Goal: Navigation & Orientation: Find specific page/section

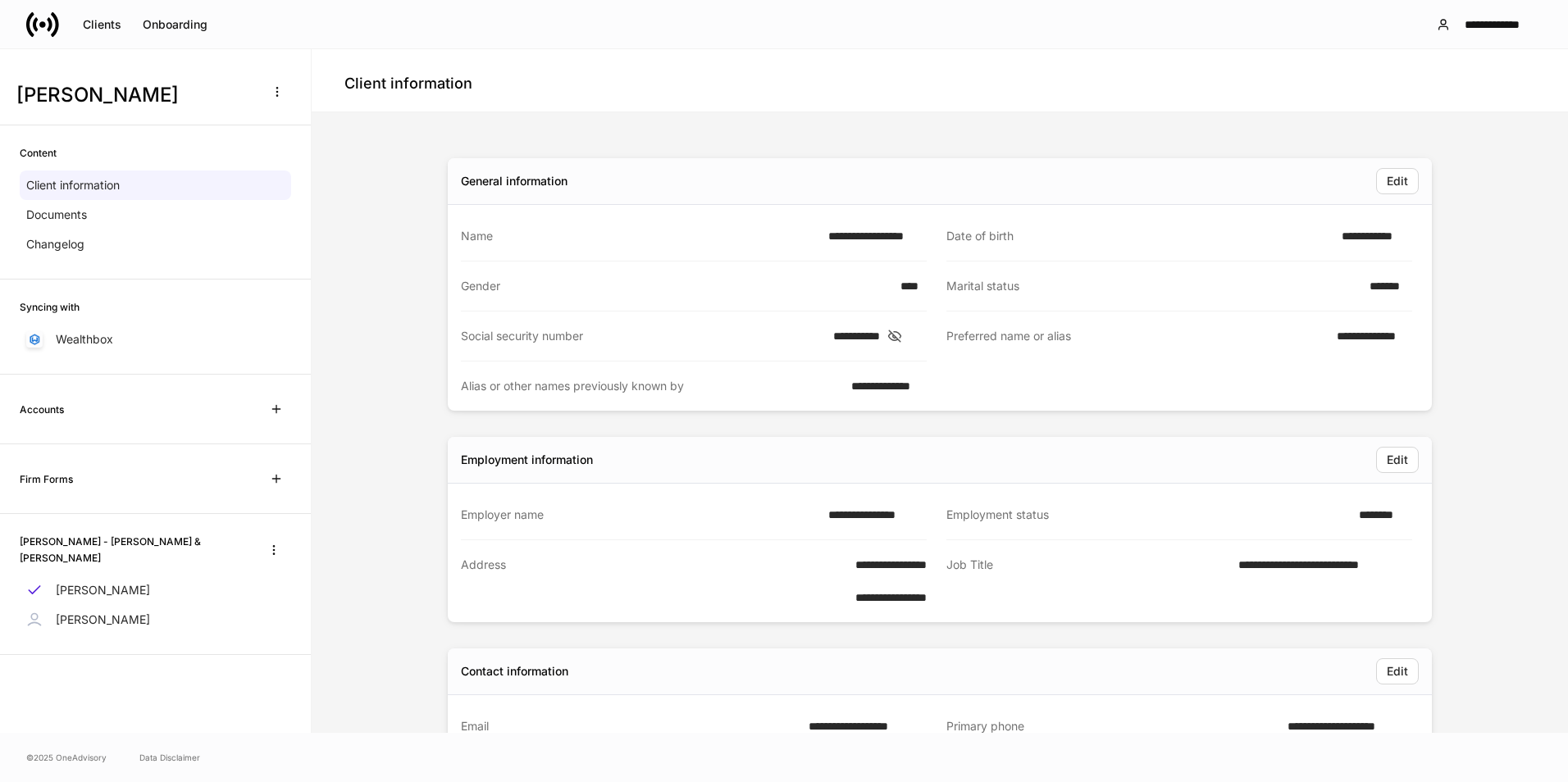
click at [30, 42] on div "**********" at bounding box center [784, 24] width 1568 height 49
click at [31, 31] on icon at bounding box center [30, 23] width 8 height 24
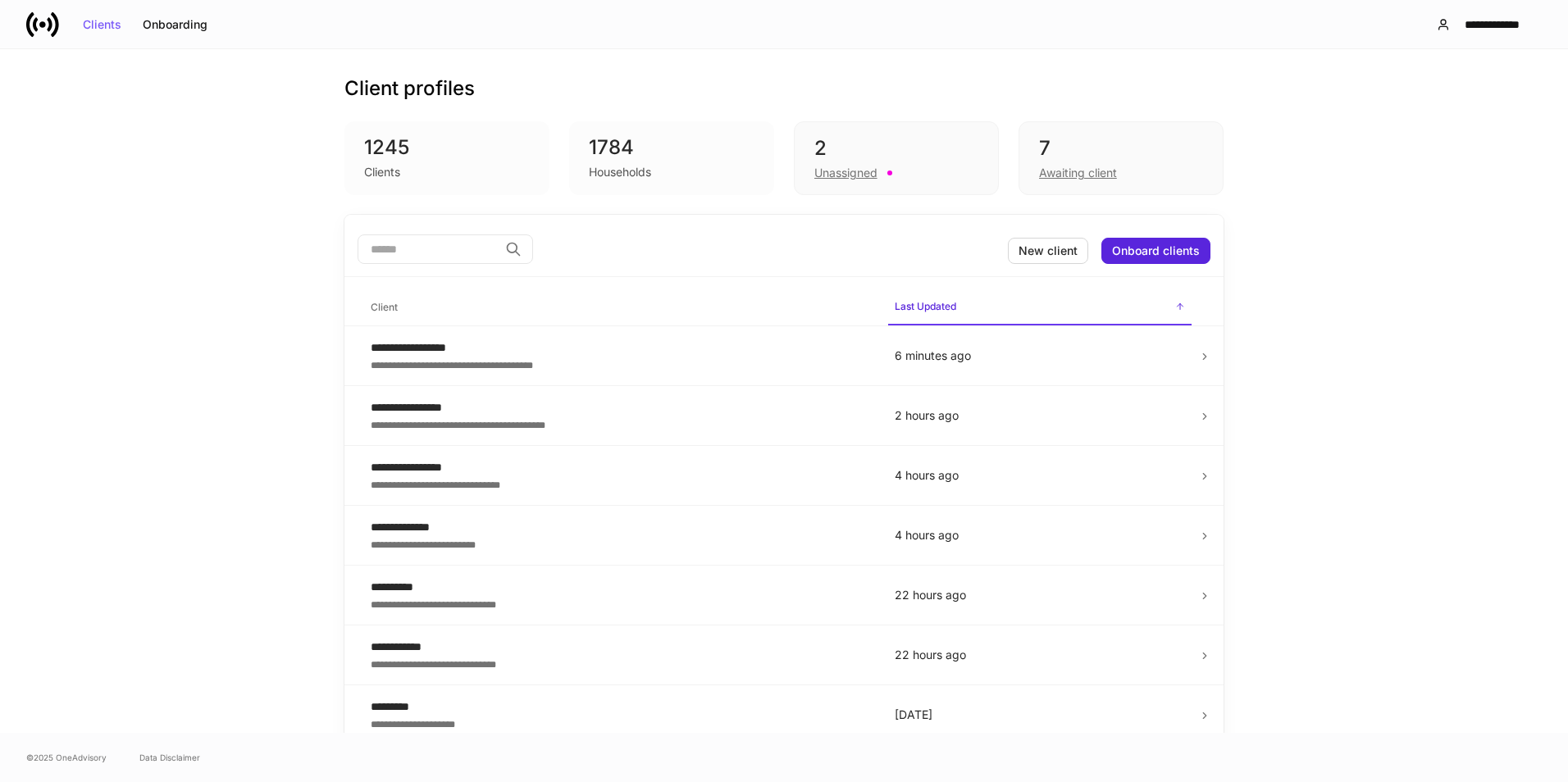
click at [898, 145] on div "2" at bounding box center [896, 148] width 164 height 26
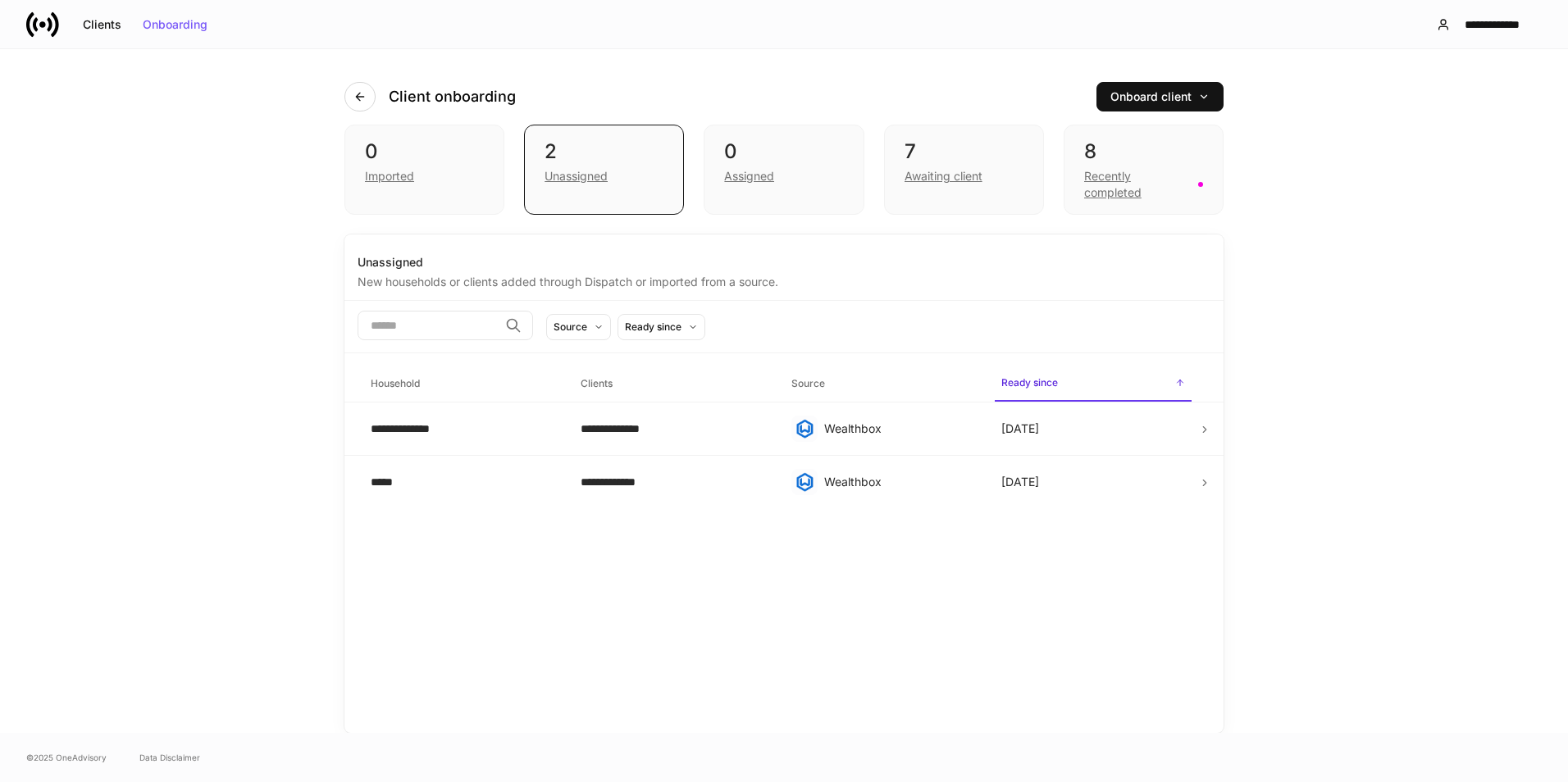
click at [1141, 144] on div "8" at bounding box center [1144, 151] width 119 height 26
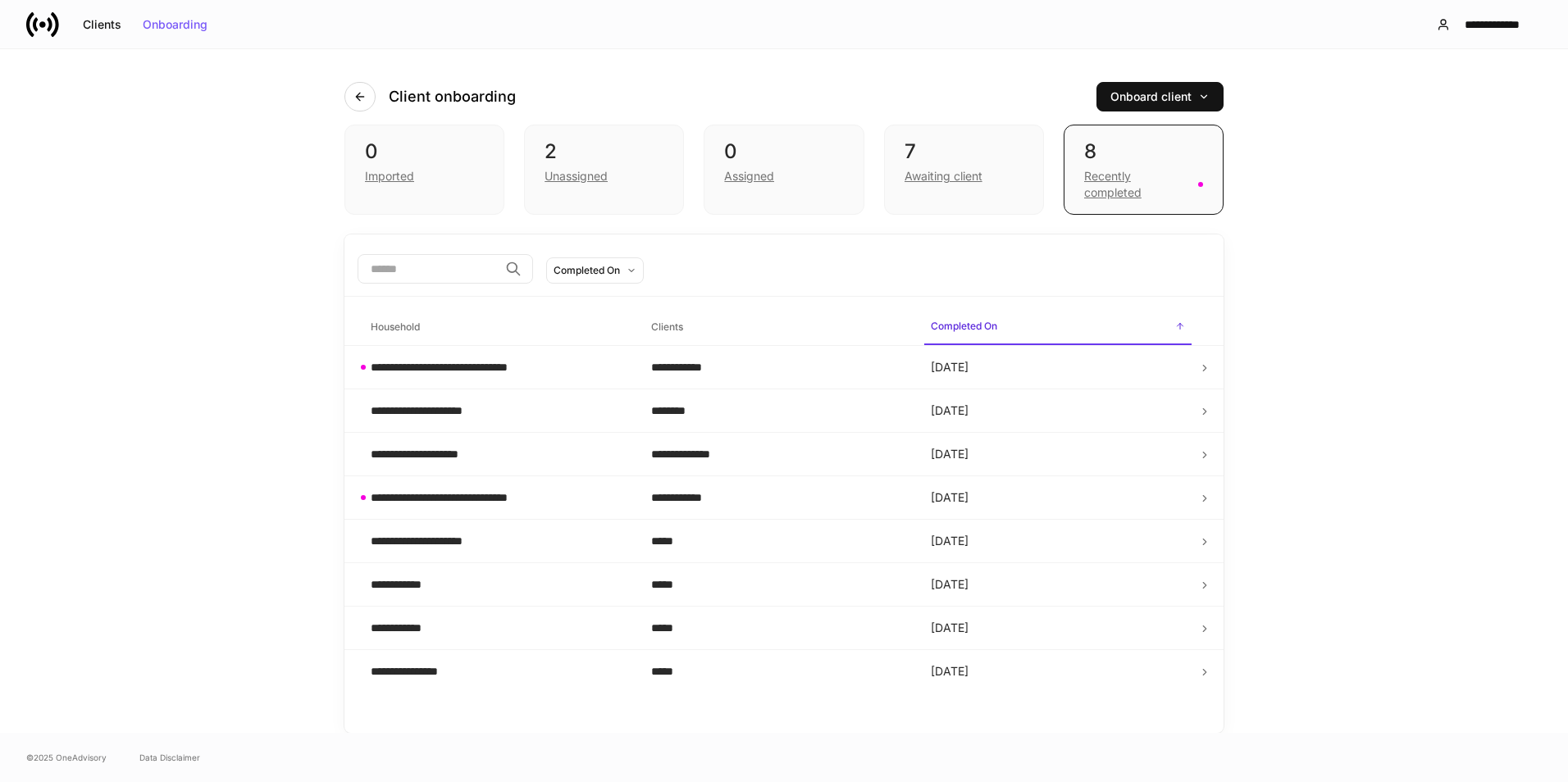
click at [964, 157] on div "7" at bounding box center [964, 151] width 119 height 26
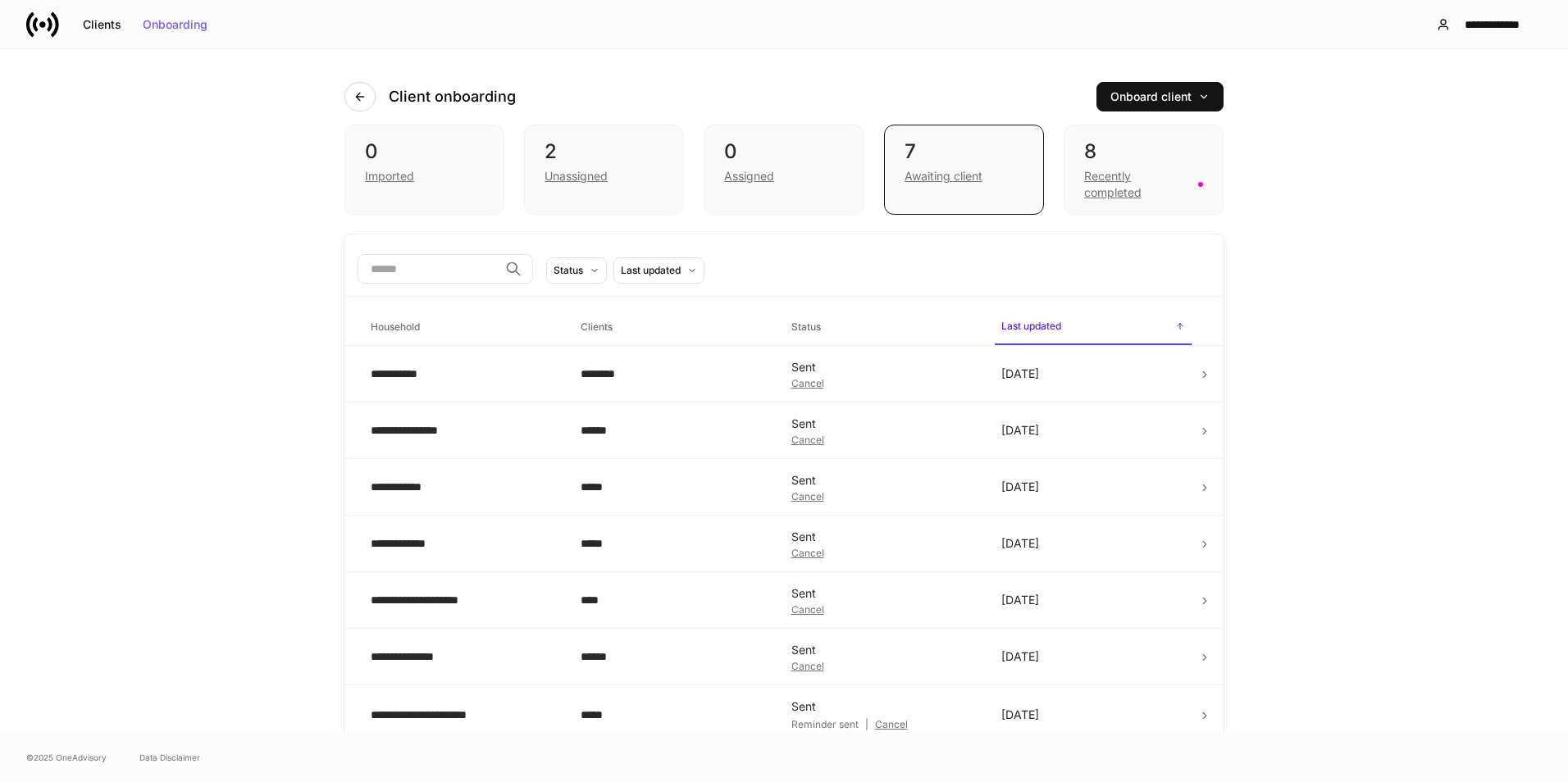
scroll to position [12, 0]
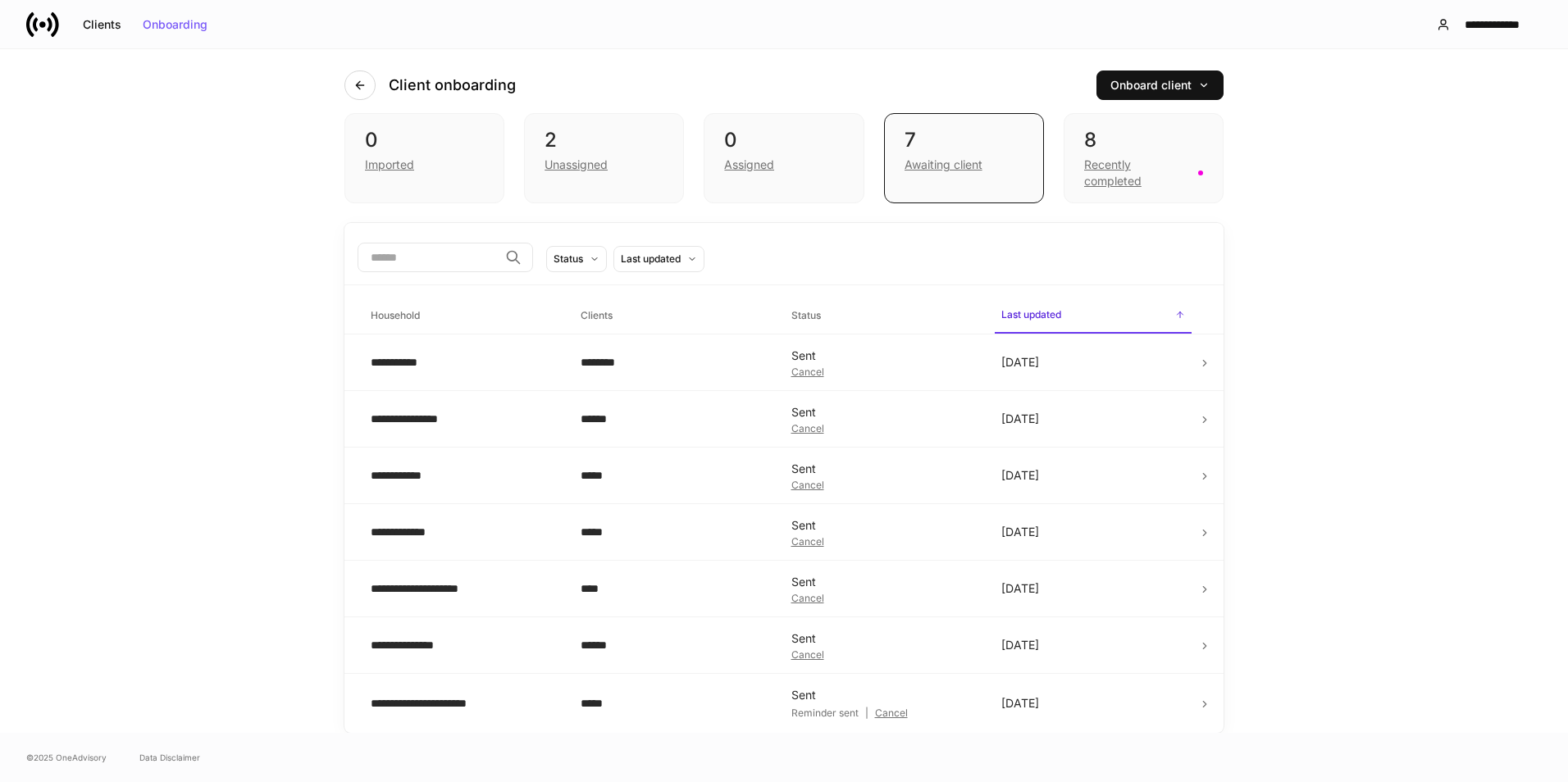
click at [1104, 127] on div "8" at bounding box center [1144, 139] width 119 height 26
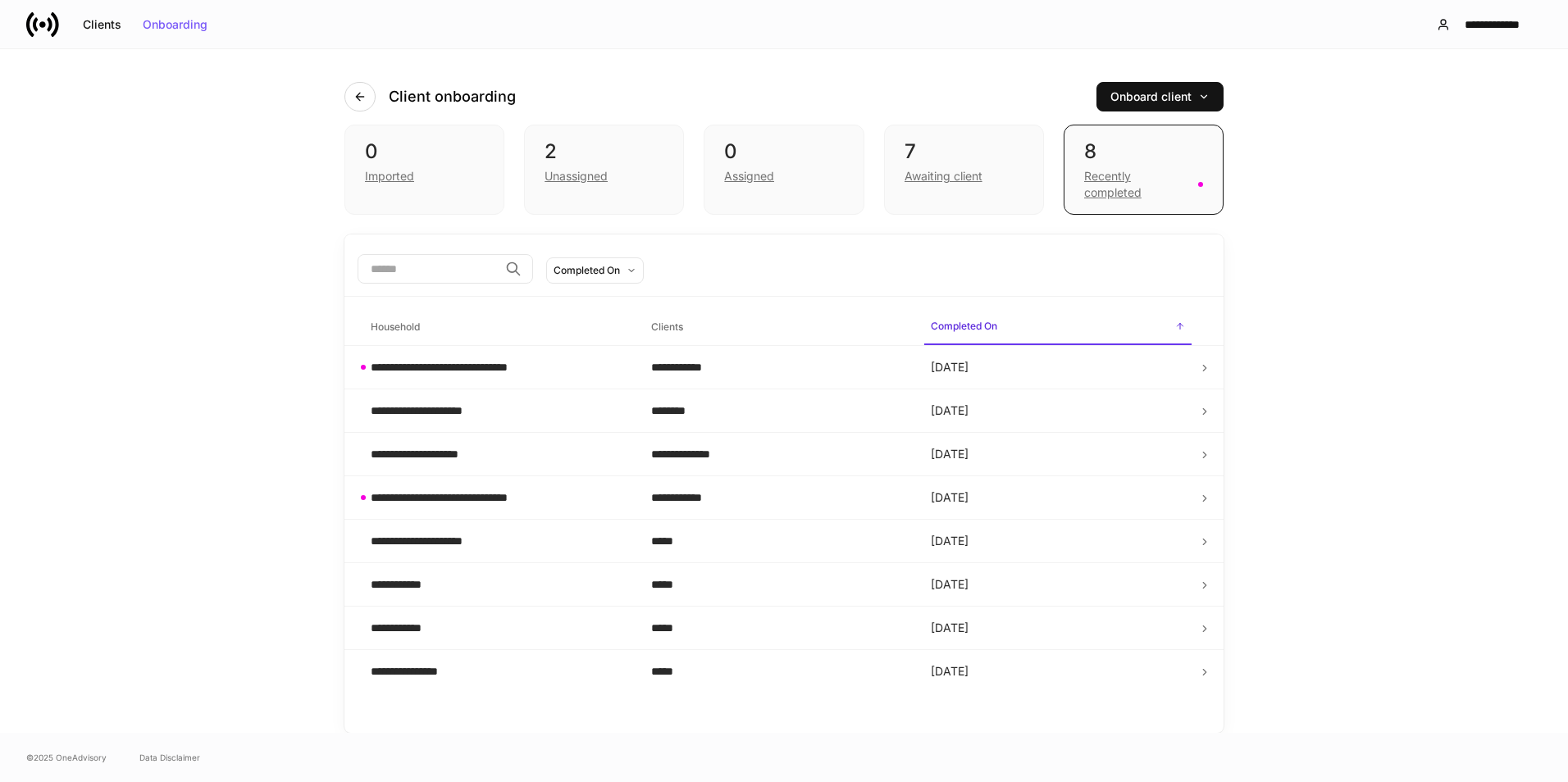
click at [610, 163] on div "2" at bounding box center [604, 151] width 119 height 26
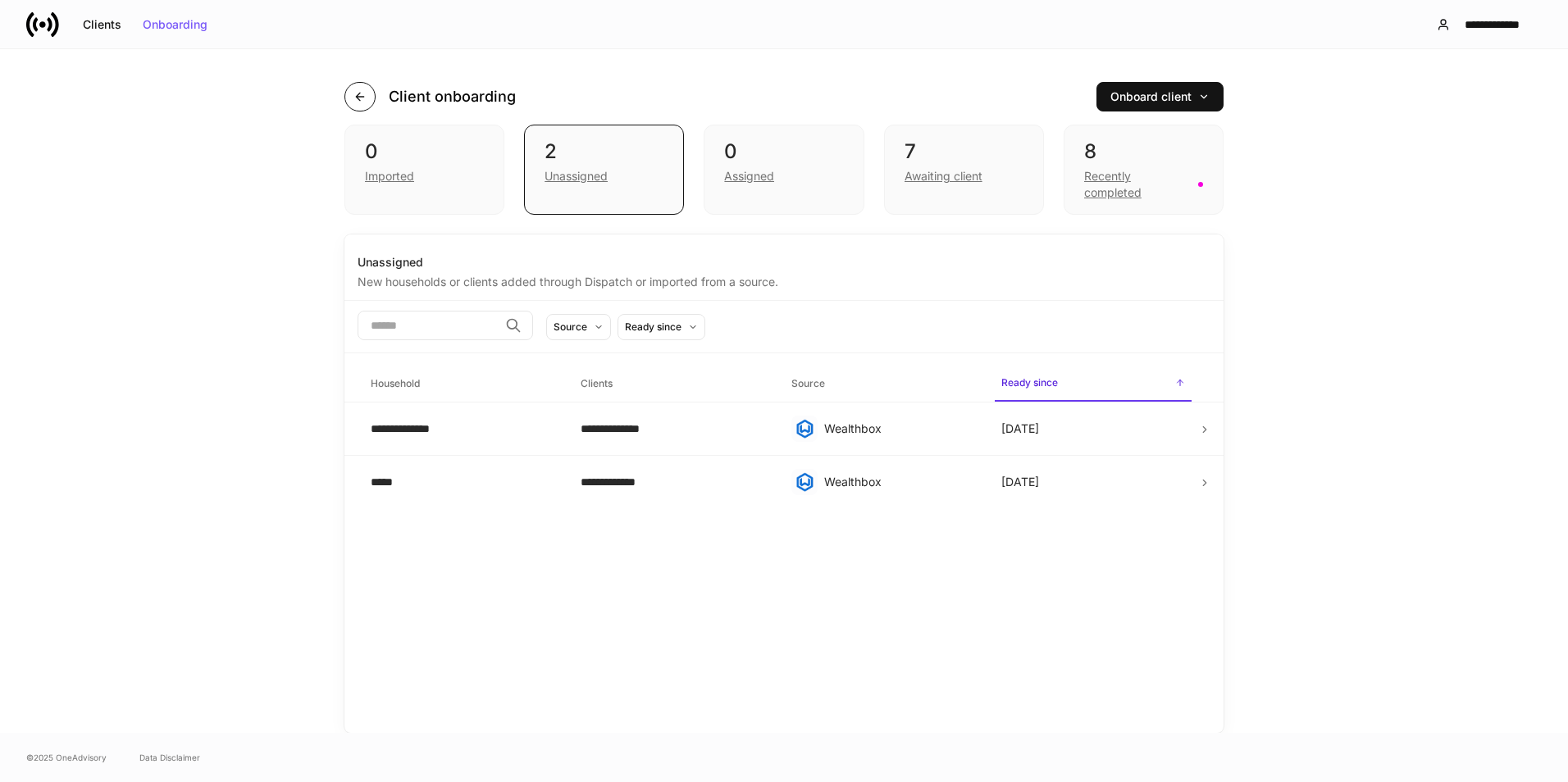
click at [372, 100] on button "button" at bounding box center [360, 97] width 31 height 29
